Goal: Communication & Community: Answer question/provide support

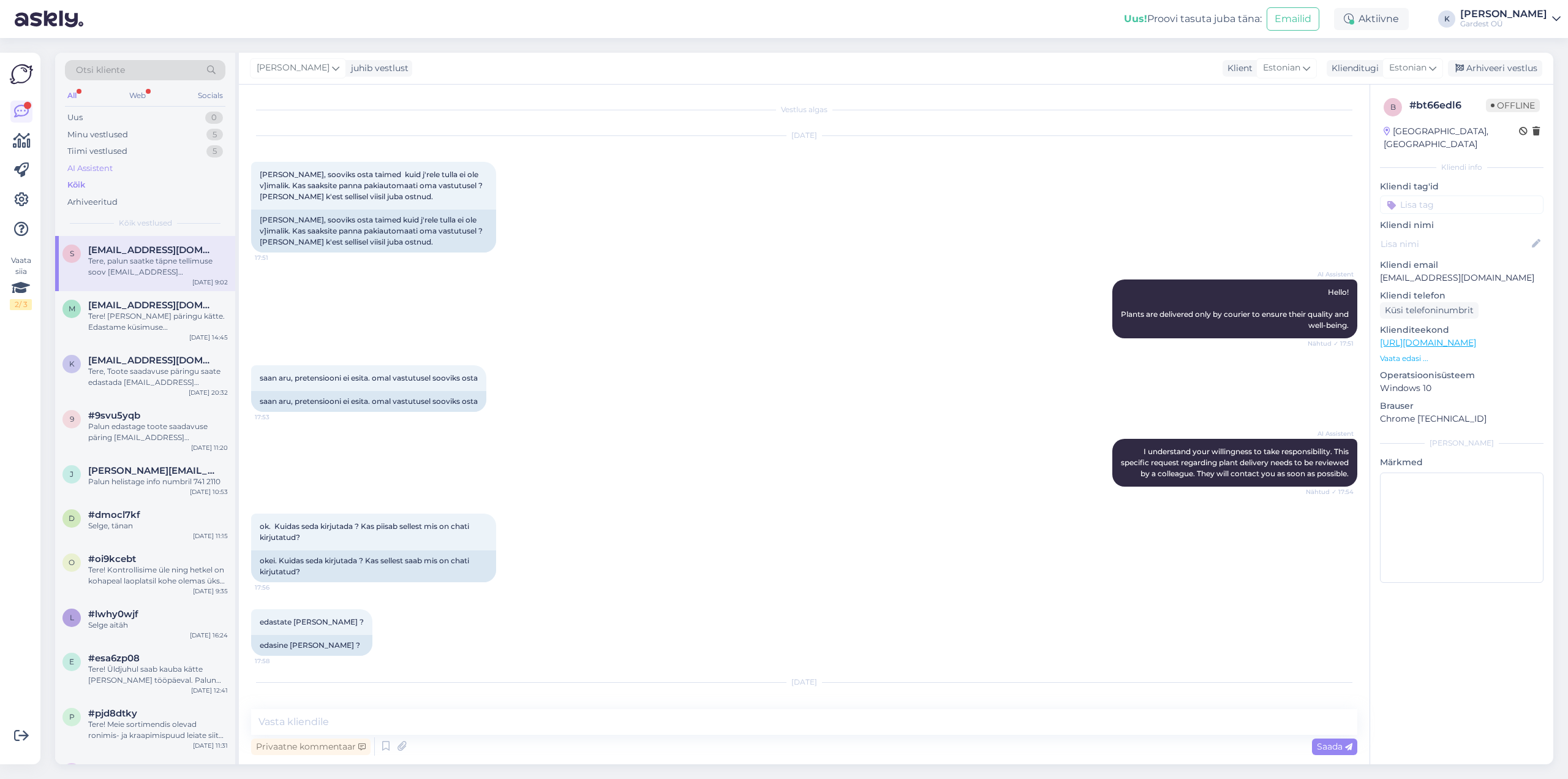
scroll to position [61, 0]
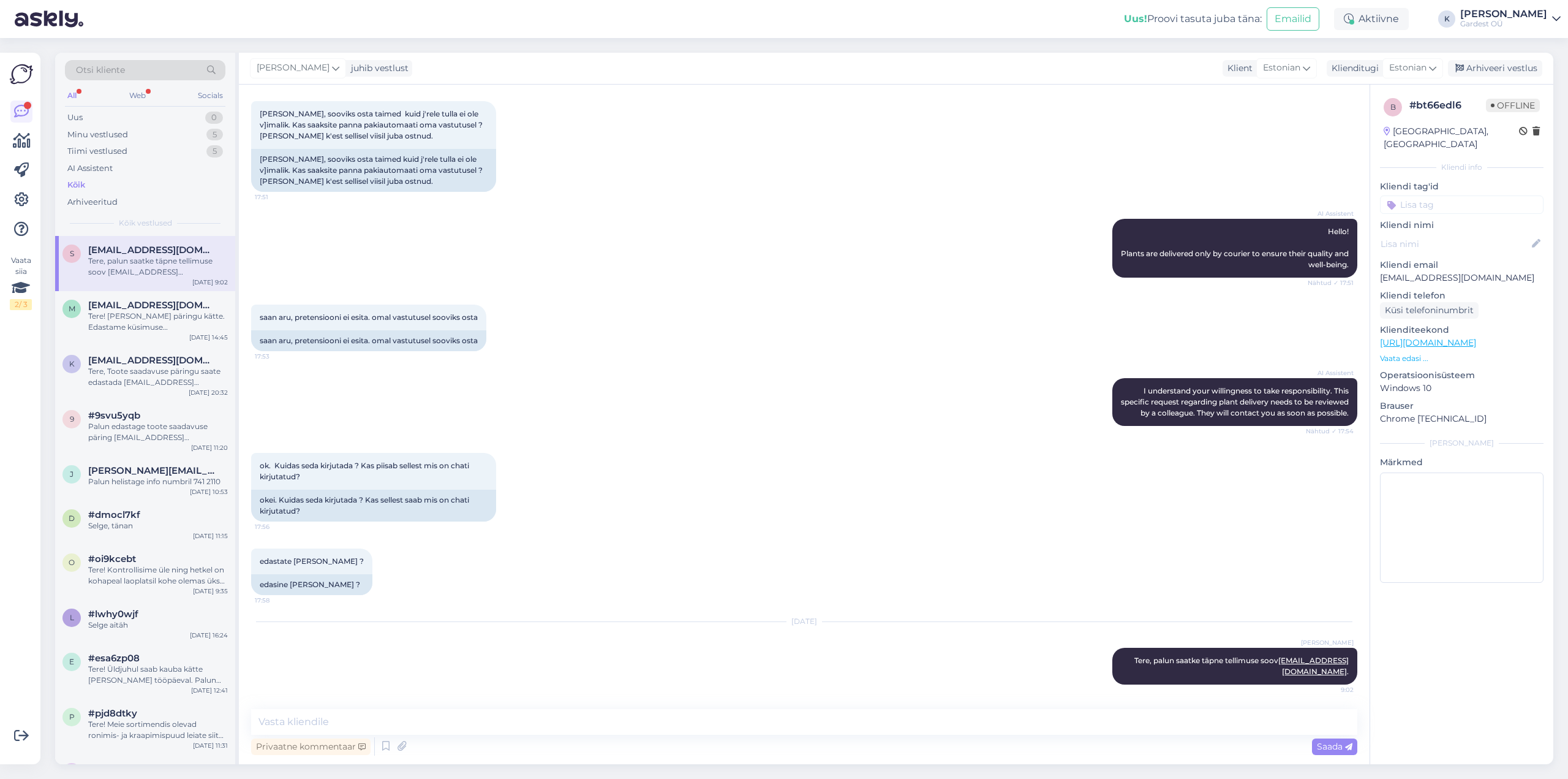
click at [75, 184] on div "Kõik" at bounding box center [76, 185] width 18 height 12
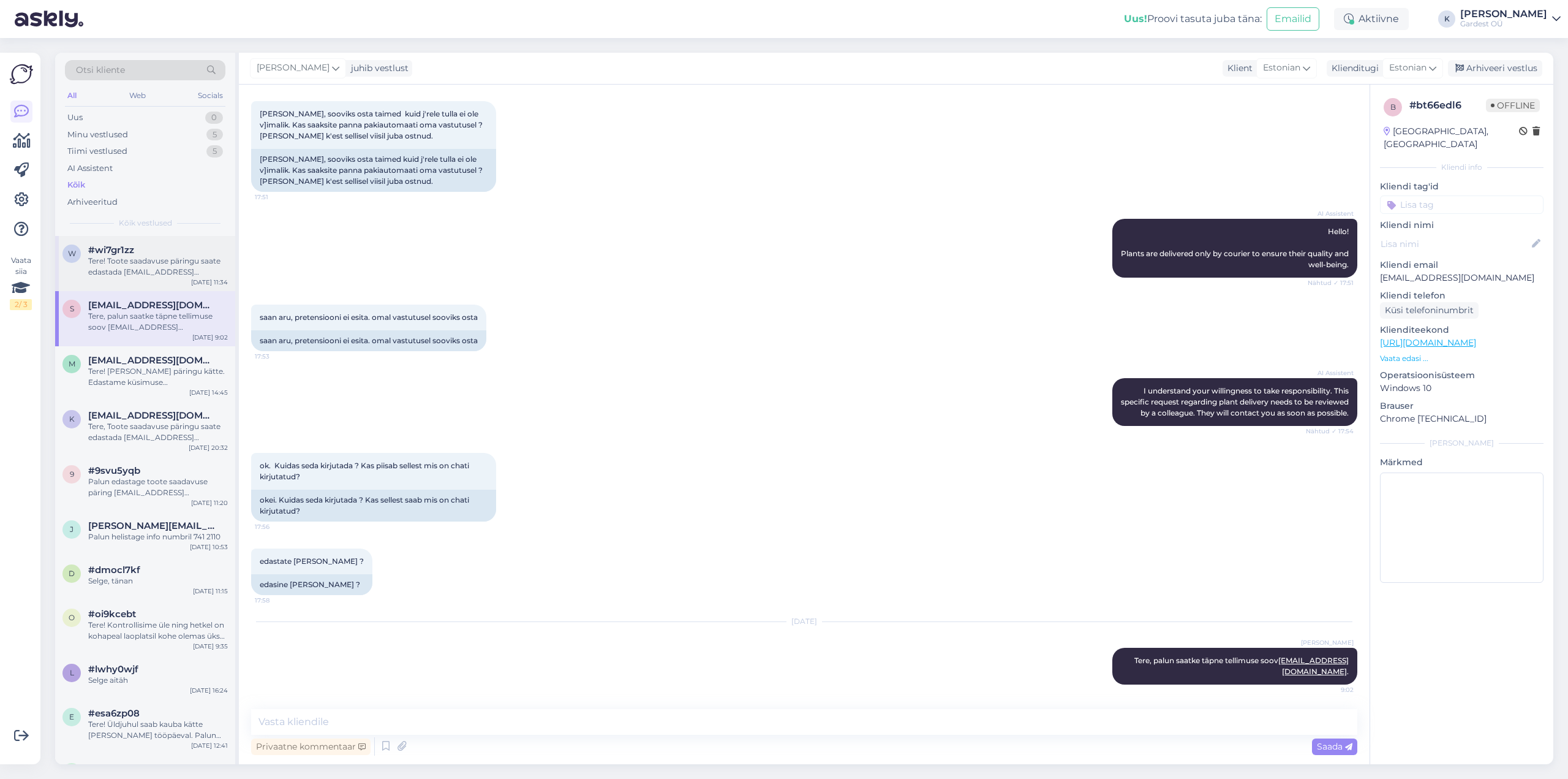
click at [115, 244] on span "#wi7gr1zz" at bounding box center [111, 249] width 46 height 11
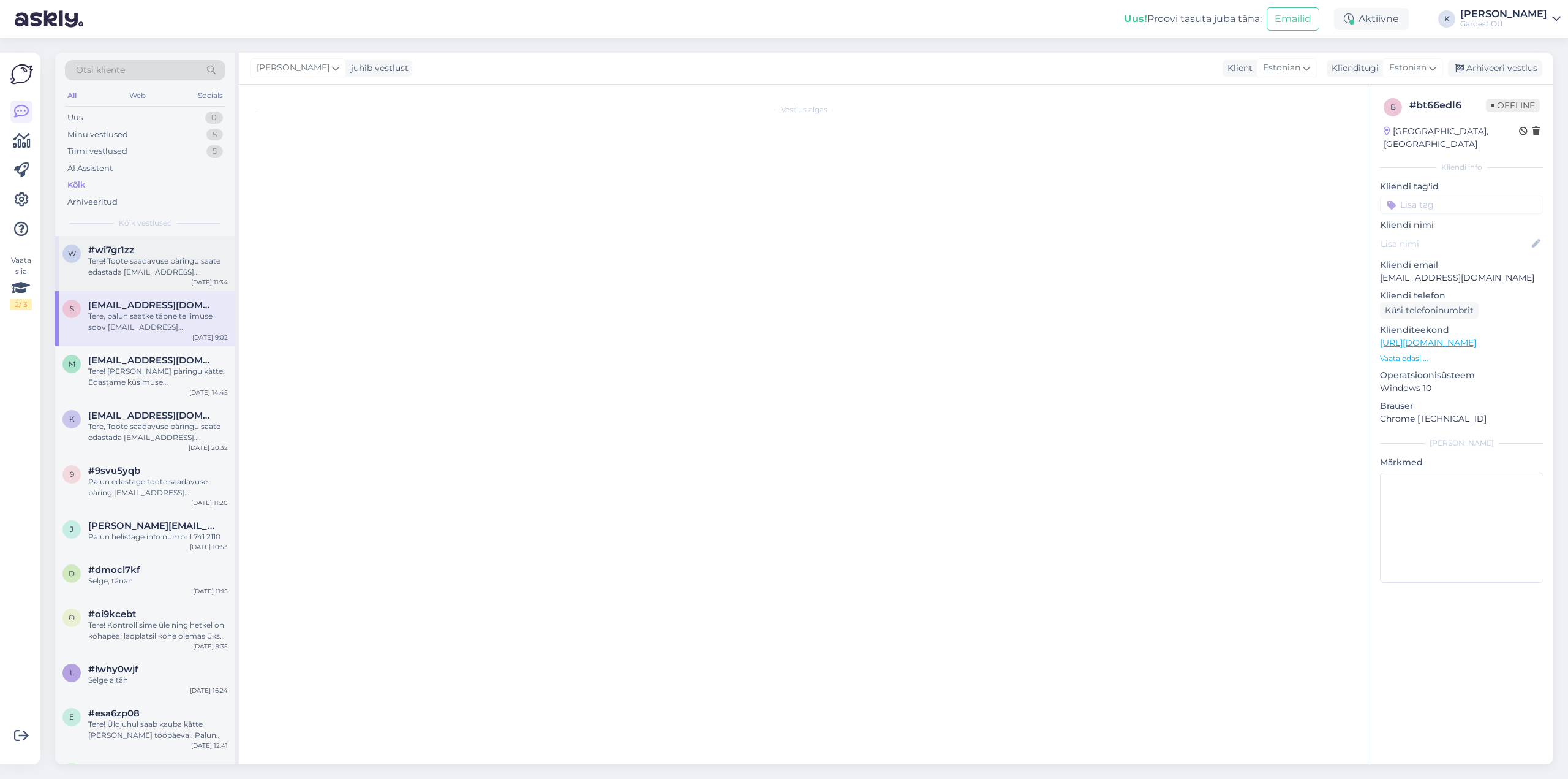
scroll to position [0, 0]
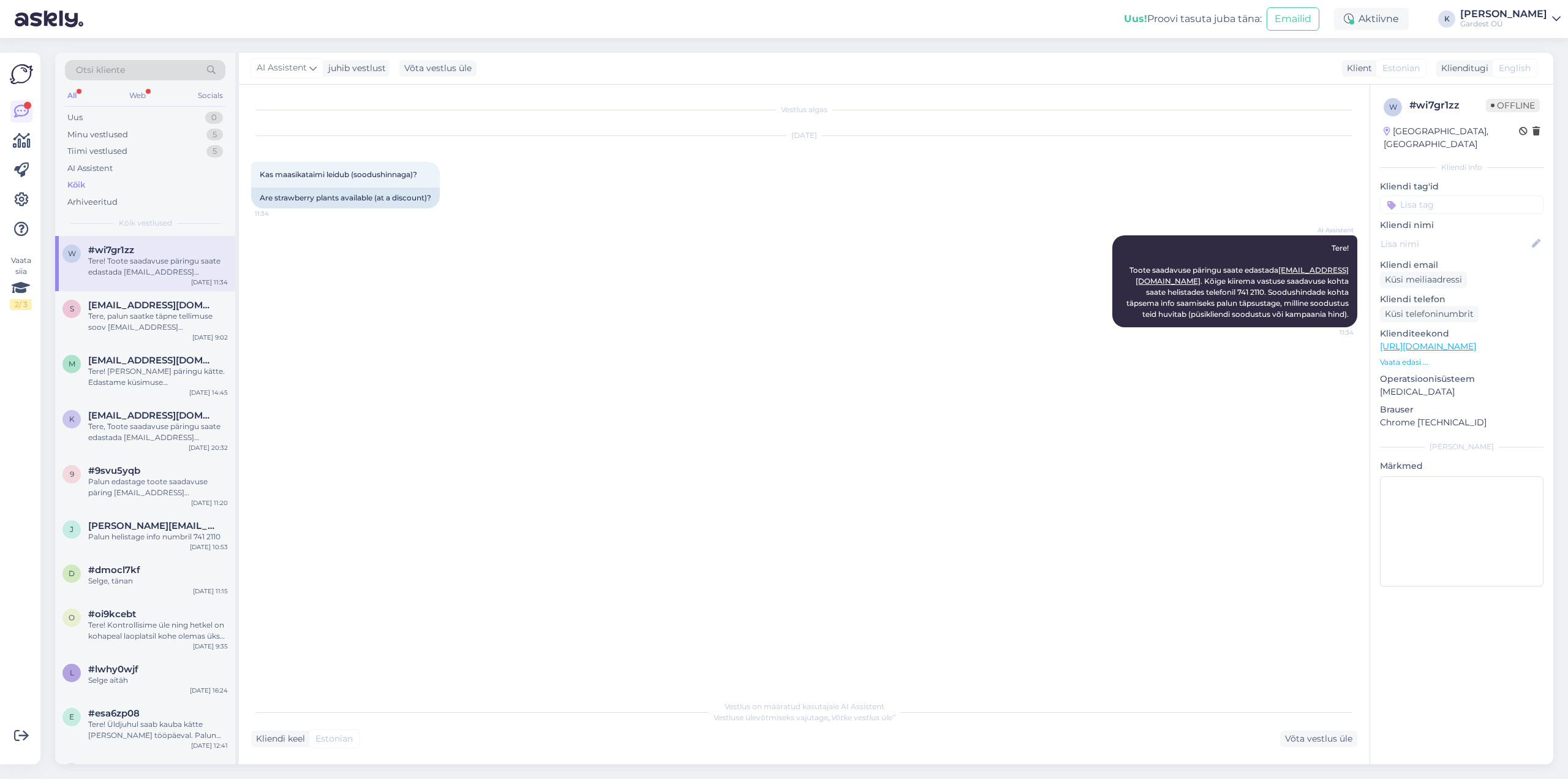
click at [74, 98] on div "All" at bounding box center [72, 95] width 14 height 16
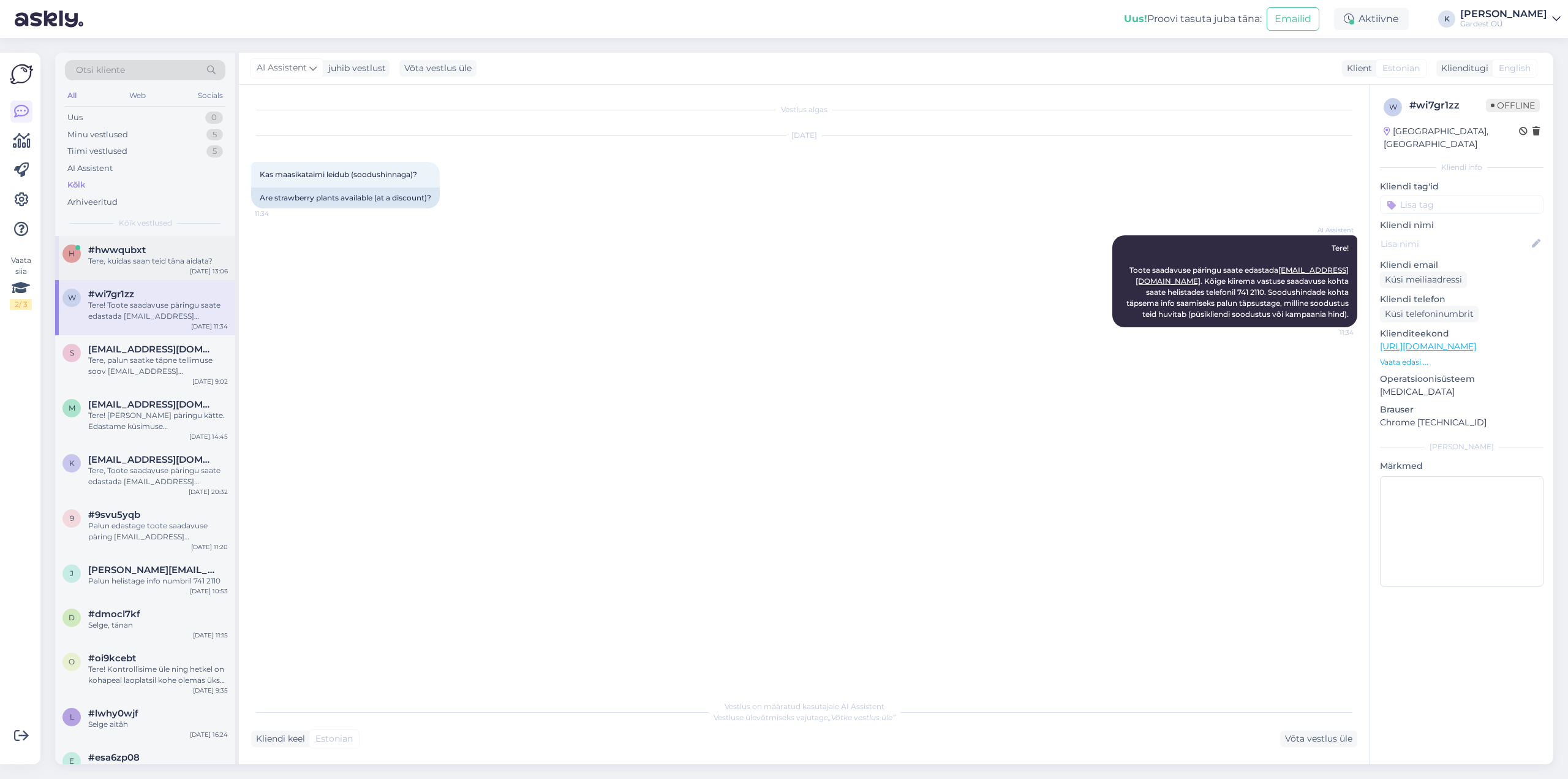
click at [128, 244] on span "#hwwqubxt" at bounding box center [117, 249] width 57 height 11
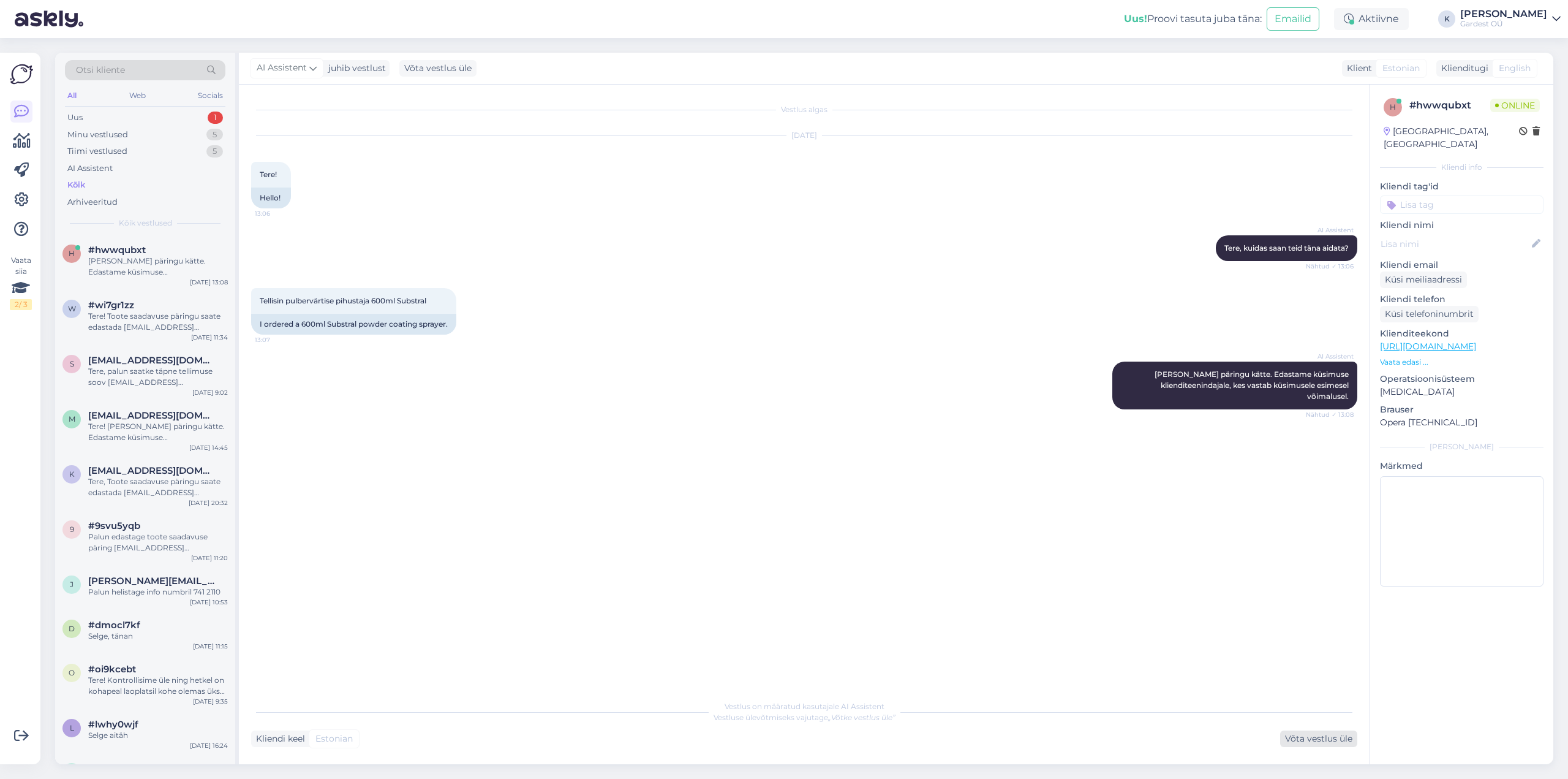
click at [1309, 733] on div "Võta vestlus üle" at bounding box center [1319, 738] width 77 height 16
click at [1439, 72] on div "English" at bounding box center [1415, 67] width 55 height 19
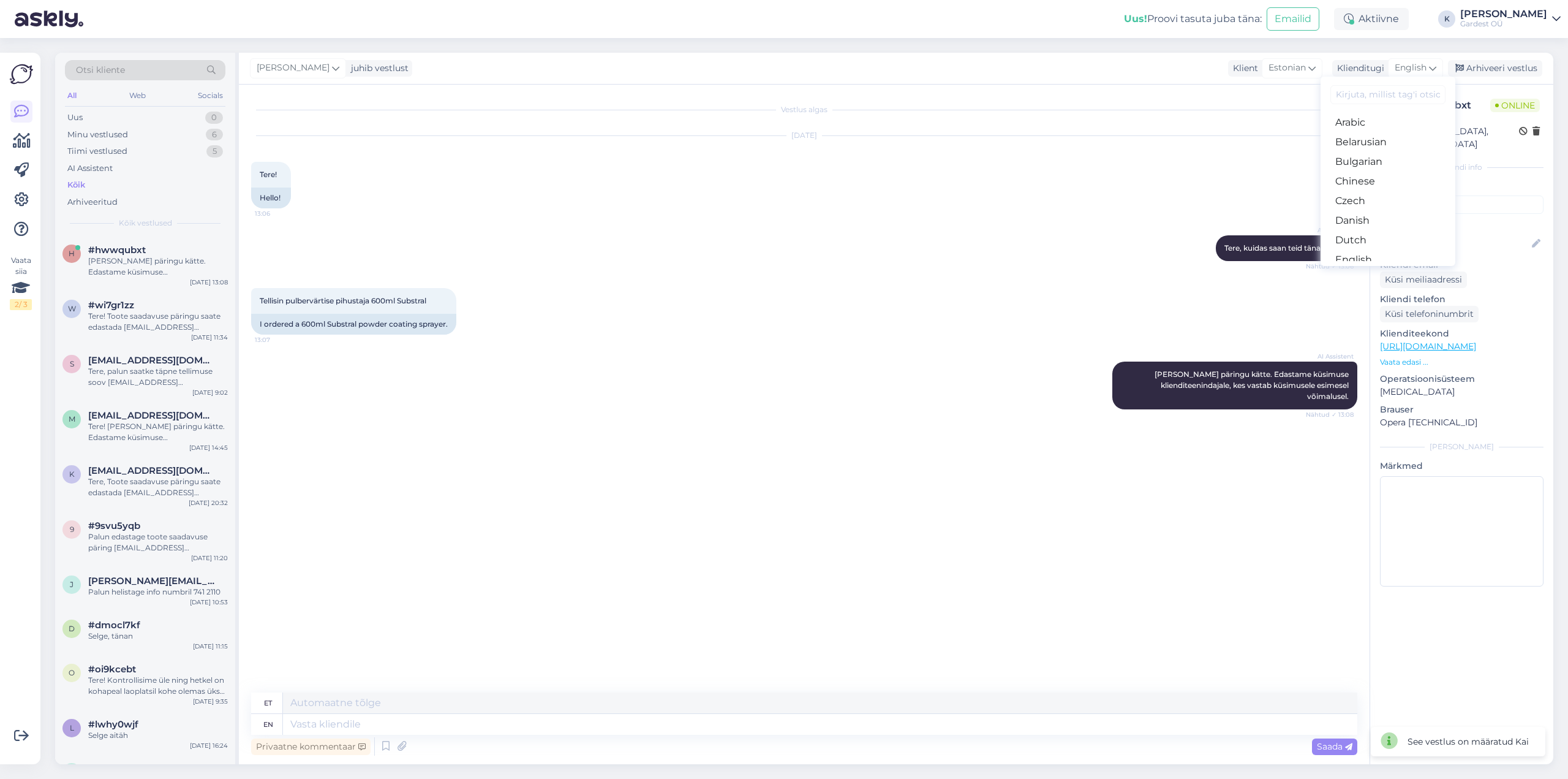
click at [1375, 269] on link "Estonian" at bounding box center [1388, 279] width 135 height 19
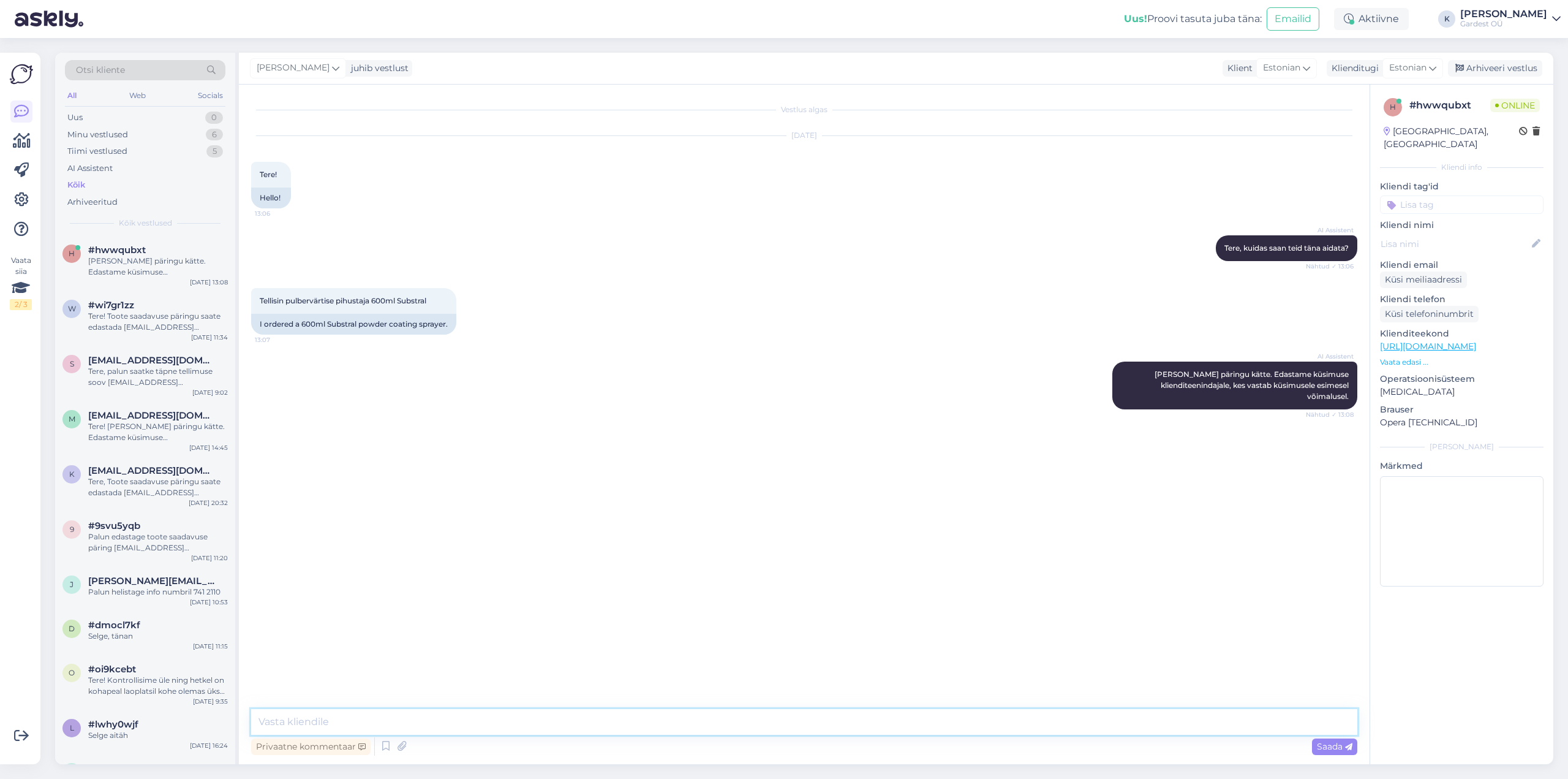
click at [433, 729] on textarea at bounding box center [804, 722] width 1106 height 26
click at [448, 725] on textarea at bounding box center [804, 722] width 1106 height 26
drag, startPoint x: 429, startPoint y: 725, endPoint x: 402, endPoint y: 727, distance: 27.1
click at [402, 727] on textarea "Kas saaksite täpsustada: kas ostsite Gardestist pulberväetise pihustaja" at bounding box center [804, 722] width 1106 height 26
click at [686, 726] on textarea "Kas saaksite täpsustada: kas tellisite Gardestist pulberväetise pihustaja" at bounding box center [804, 722] width 1106 height 26
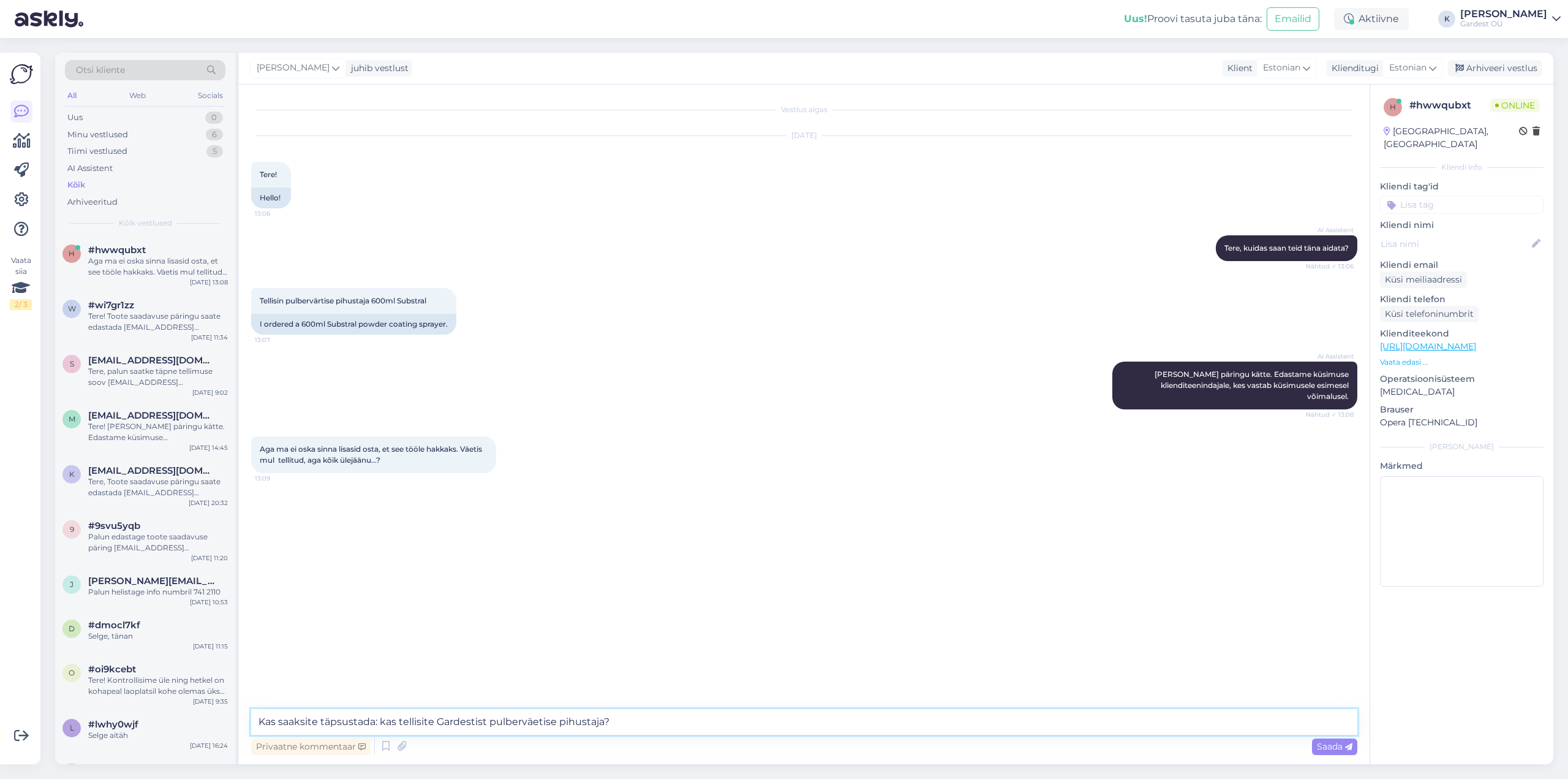
drag, startPoint x: 435, startPoint y: 722, endPoint x: 601, endPoint y: 718, distance: 166.0
click at [601, 718] on textarea "Kas saaksite täpsustada: kas tellisite Gardestist pulberväetise pihustaja?" at bounding box center [804, 722] width 1106 height 26
drag, startPoint x: 466, startPoint y: 722, endPoint x: 438, endPoint y: 725, distance: 28.2
click at [438, 725] on textarea "Kas saaksite täpsustada: kas tellisite antud toote Gardestist?" at bounding box center [804, 722] width 1106 height 26
type textarea "Kas saaksite täpsustada: kas tellisite toote Gardestist?"
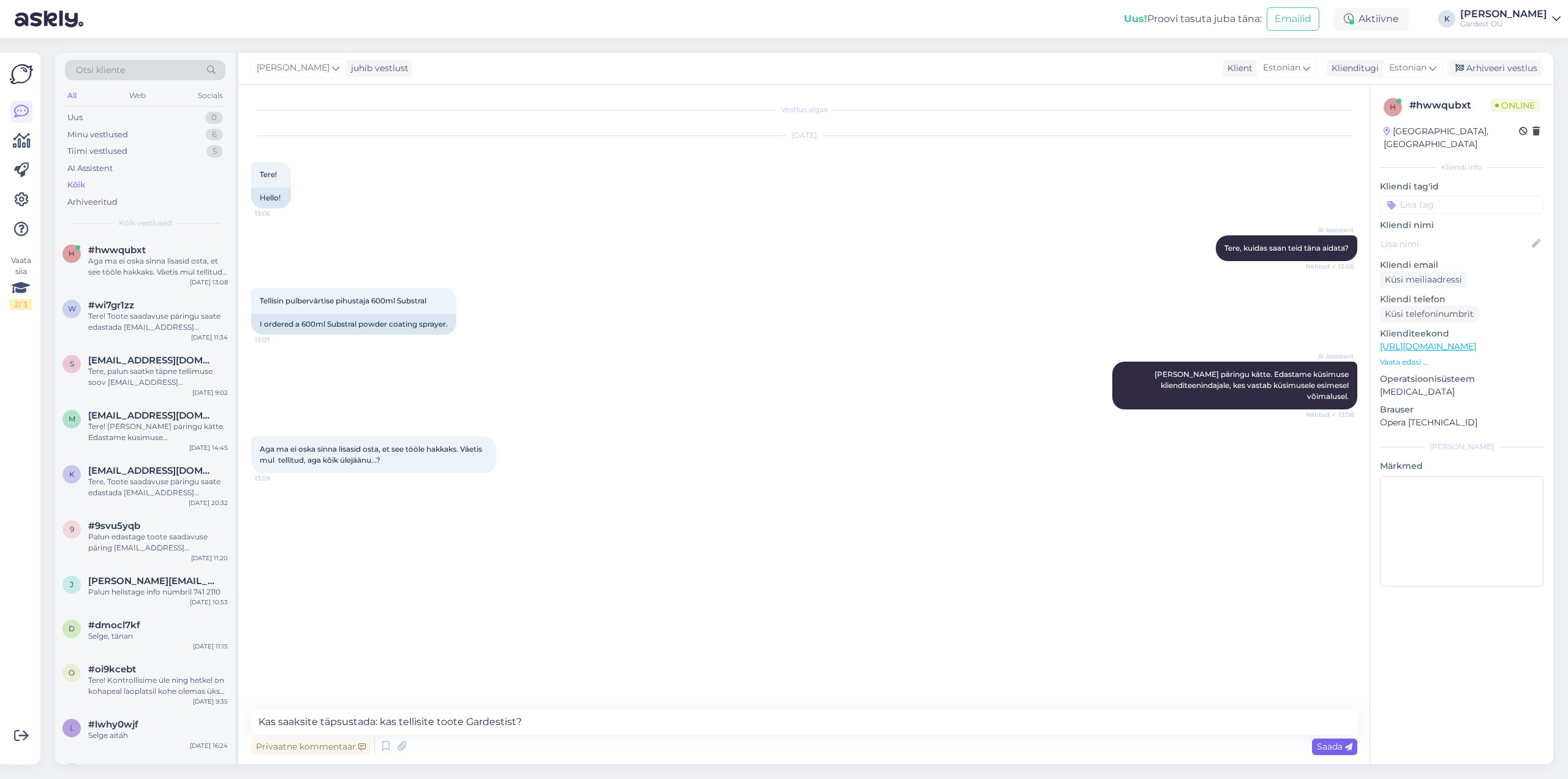
click at [1325, 745] on span "Saada" at bounding box center [1335, 746] width 36 height 11
click at [443, 722] on textarea at bounding box center [804, 722] width 1106 height 26
click at [255, 723] on textarea "7412127" at bounding box center [804, 722] width 1106 height 26
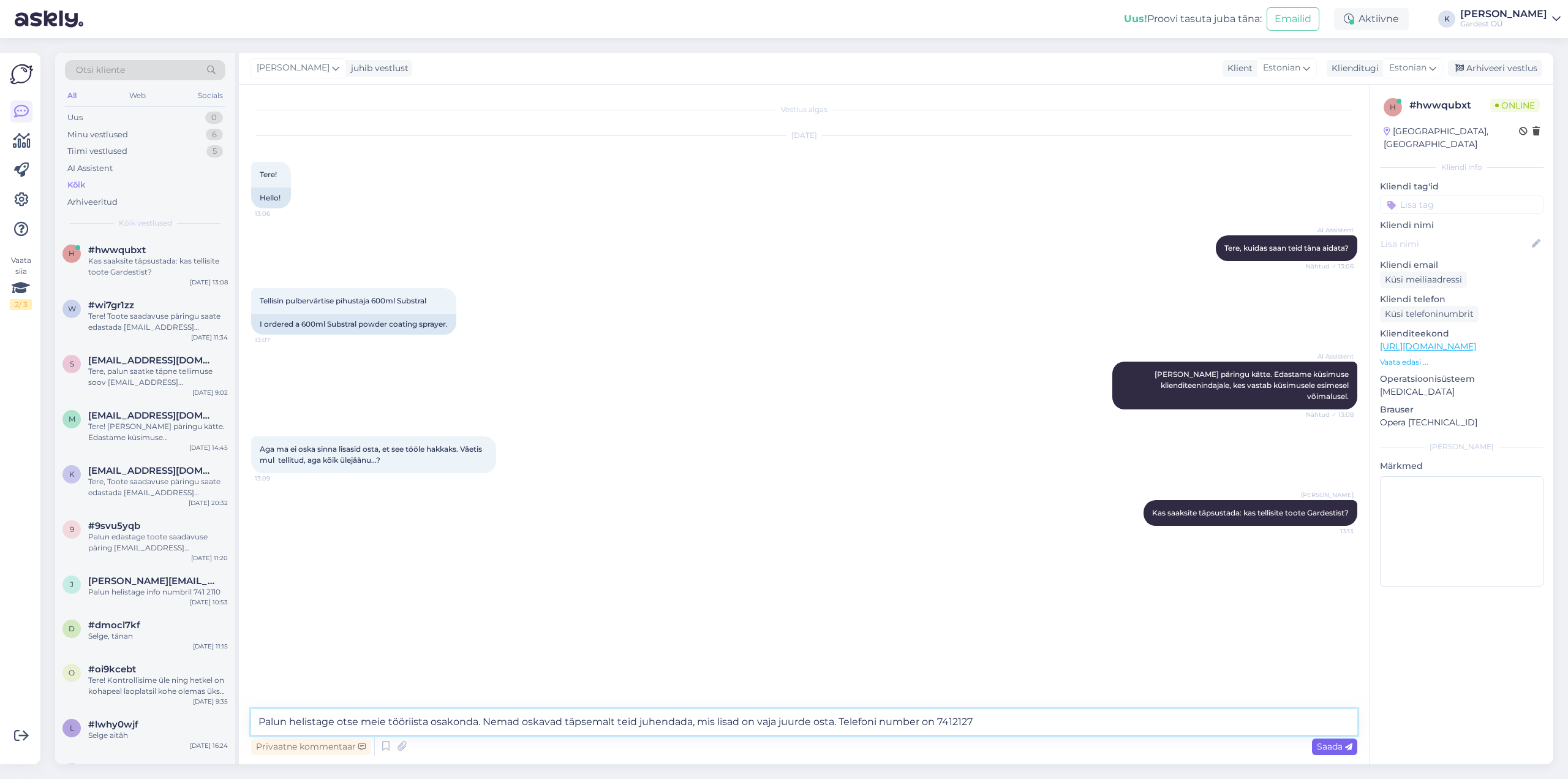
type textarea "Palun helistage otse meie tööriista osakonda. Nemad oskavad täpsemalt teid juhe…"
click at [1328, 742] on span "Saada" at bounding box center [1335, 746] width 36 height 11
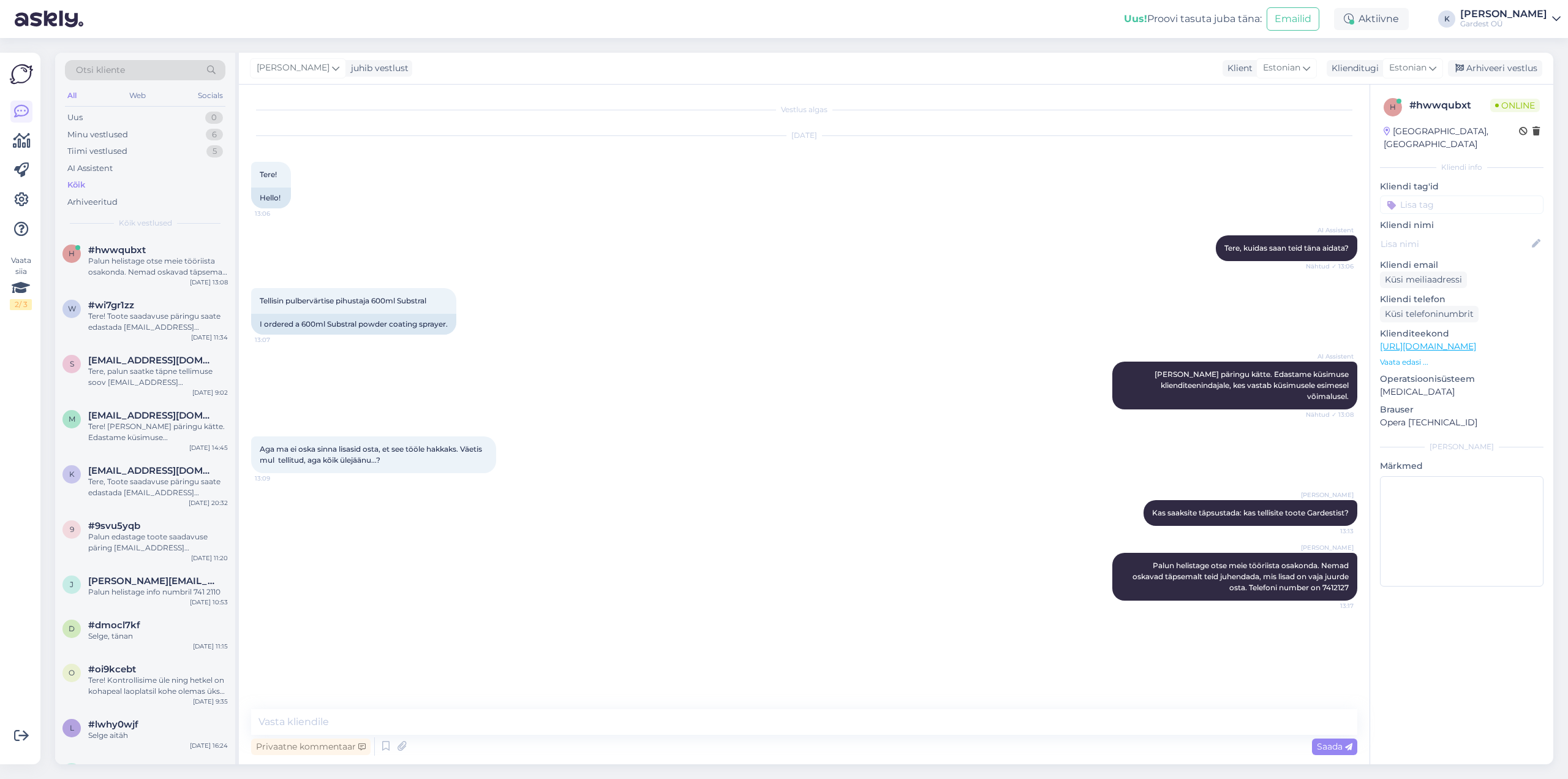
click at [1418, 340] on link "[URL][DOMAIN_NAME]" at bounding box center [1428, 345] width 96 height 11
